Goal: Navigation & Orientation: Find specific page/section

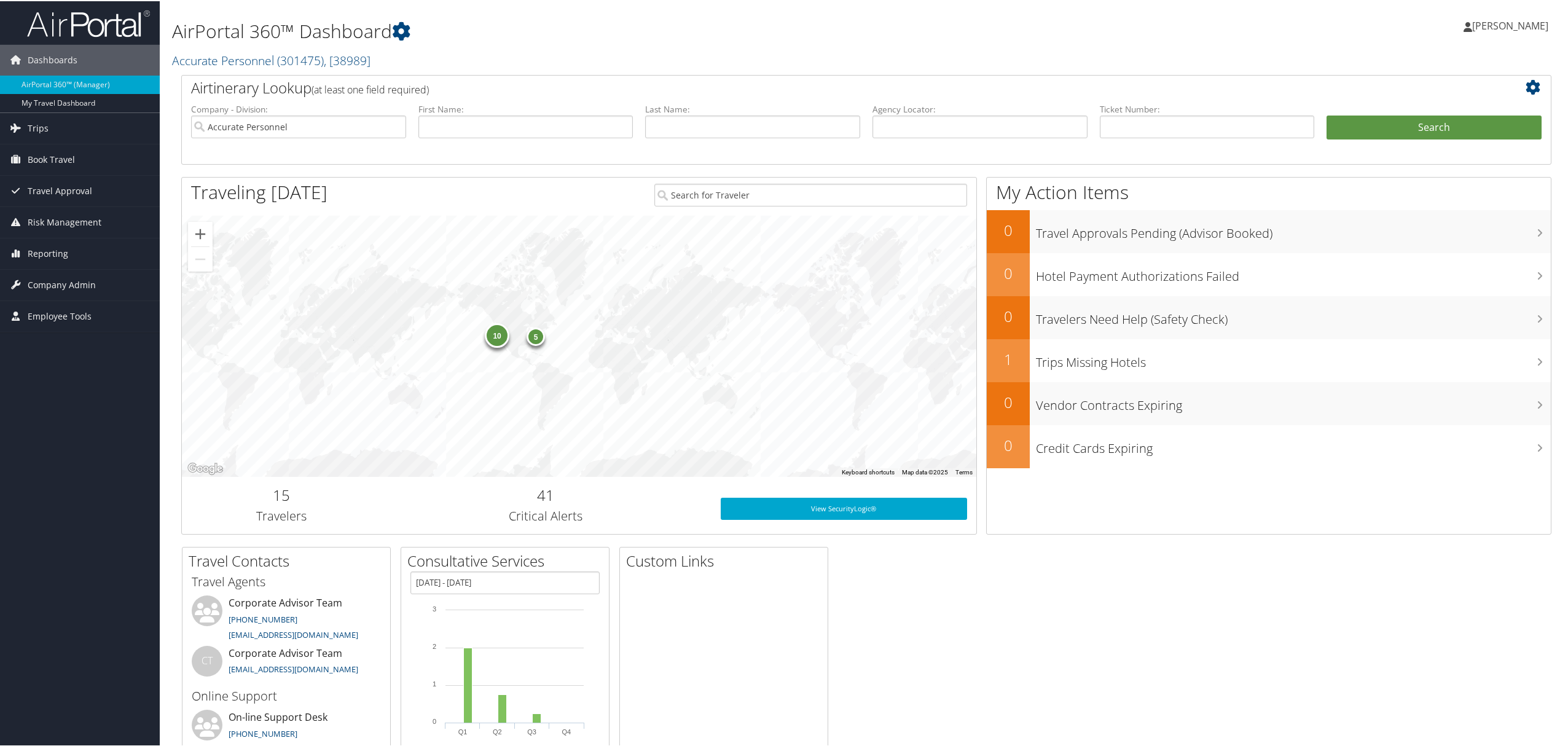
click at [1502, 21] on span "[PERSON_NAME]" at bounding box center [1510, 24] width 77 height 13
click at [1411, 104] on link "View Travel Profile" at bounding box center [1477, 109] width 137 height 21
